Goal: Transaction & Acquisition: Purchase product/service

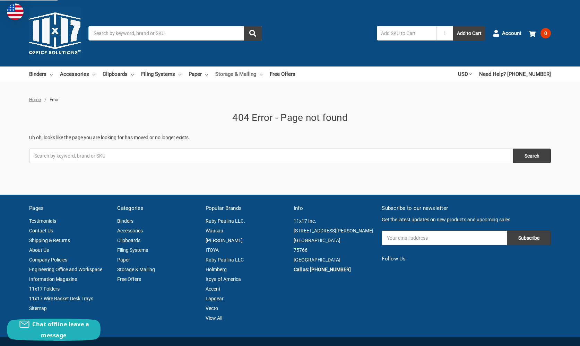
click at [257, 74] on link "Storage & Mailing" at bounding box center [238, 74] width 47 height 15
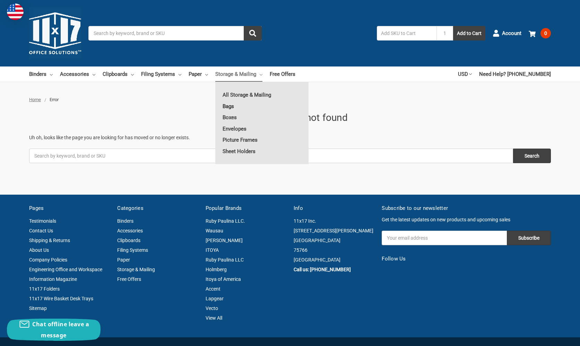
click at [233, 105] on link "Bags" at bounding box center [261, 106] width 93 height 11
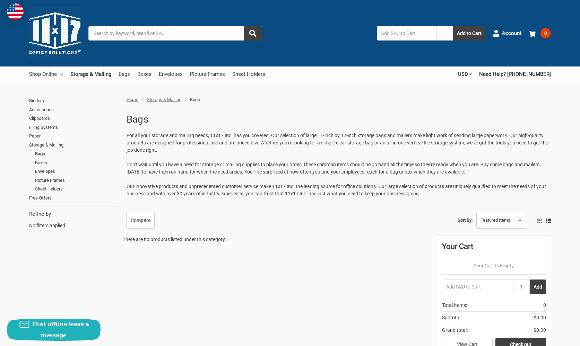
click at [50, 75] on link "Shop Online" at bounding box center [46, 74] width 34 height 15
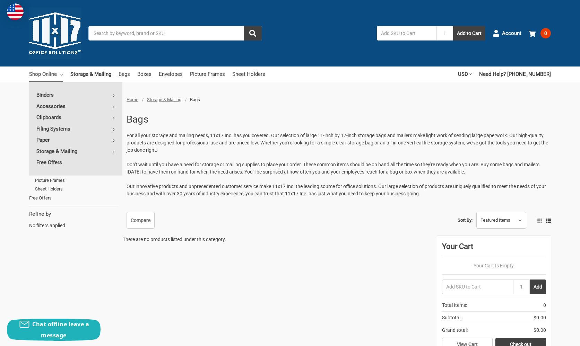
click at [45, 138] on link "Paper" at bounding box center [75, 140] width 93 height 11
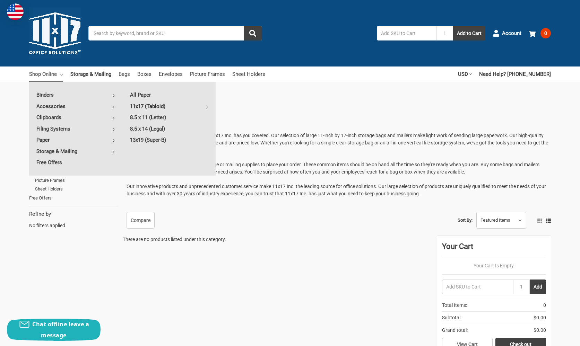
click at [140, 105] on link "11x17 (Tabloid)" at bounding box center [169, 106] width 93 height 11
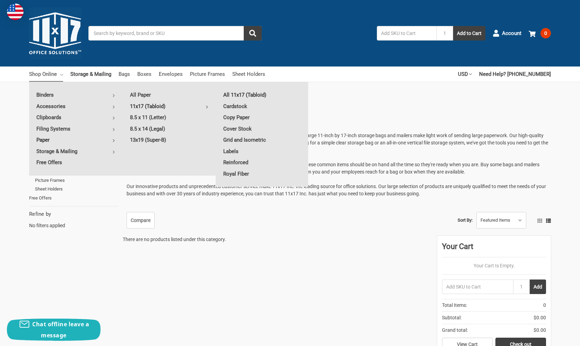
click at [235, 96] on link "All 11x17 (Tabloid)" at bounding box center [262, 94] width 93 height 11
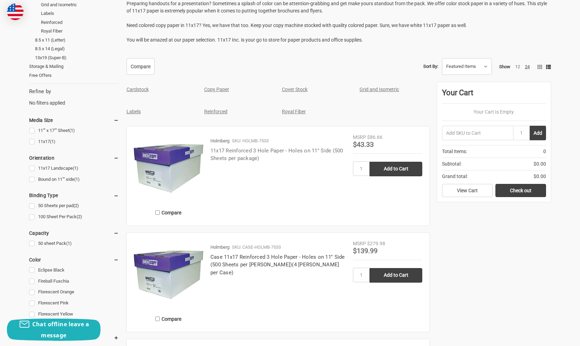
click at [274, 149] on link "11x17 Reinforced 3 Hole Paper - Holes on 11'' Side (500 Sheets per package)" at bounding box center [276, 155] width 133 height 14
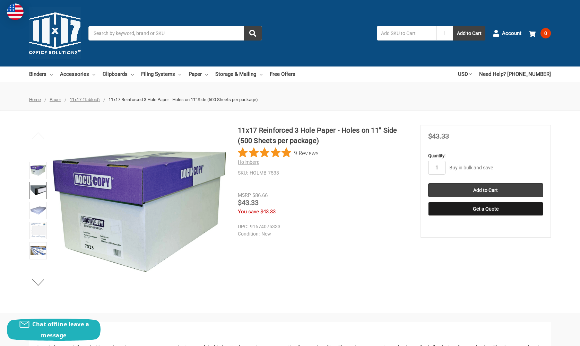
click at [38, 195] on img at bounding box center [38, 190] width 15 height 15
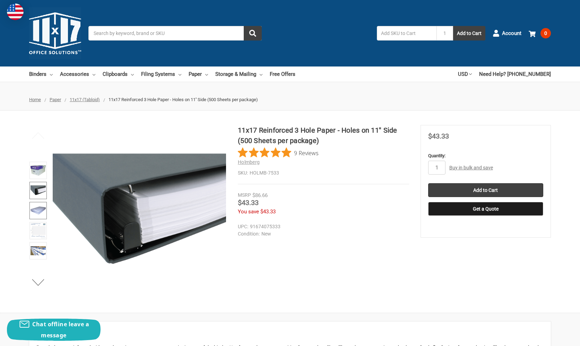
click at [39, 210] on img at bounding box center [38, 210] width 15 height 15
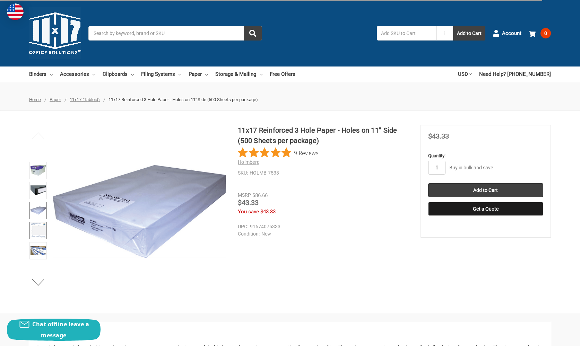
click at [40, 227] on img at bounding box center [38, 230] width 15 height 15
